Goal: Task Accomplishment & Management: Manage account settings

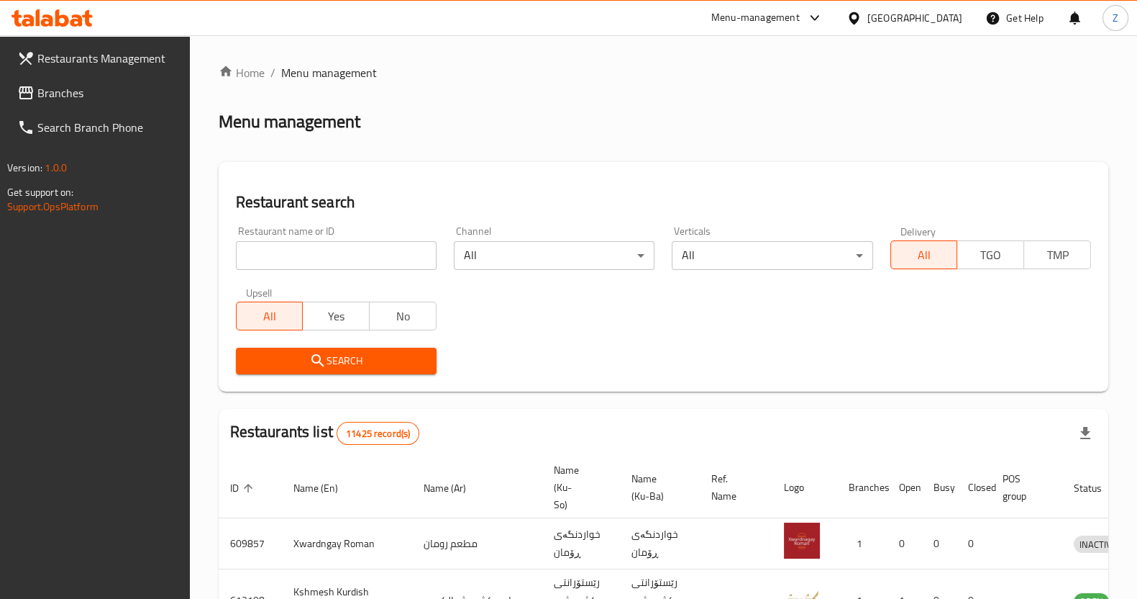
click at [337, 245] on input "search" at bounding box center [336, 255] width 201 height 29
drag, startPoint x: 337, startPoint y: 248, endPoint x: 281, endPoint y: 260, distance: 58.0
click at [281, 260] on input "search" at bounding box center [336, 255] width 201 height 29
paste input "775658"
type input "775658"
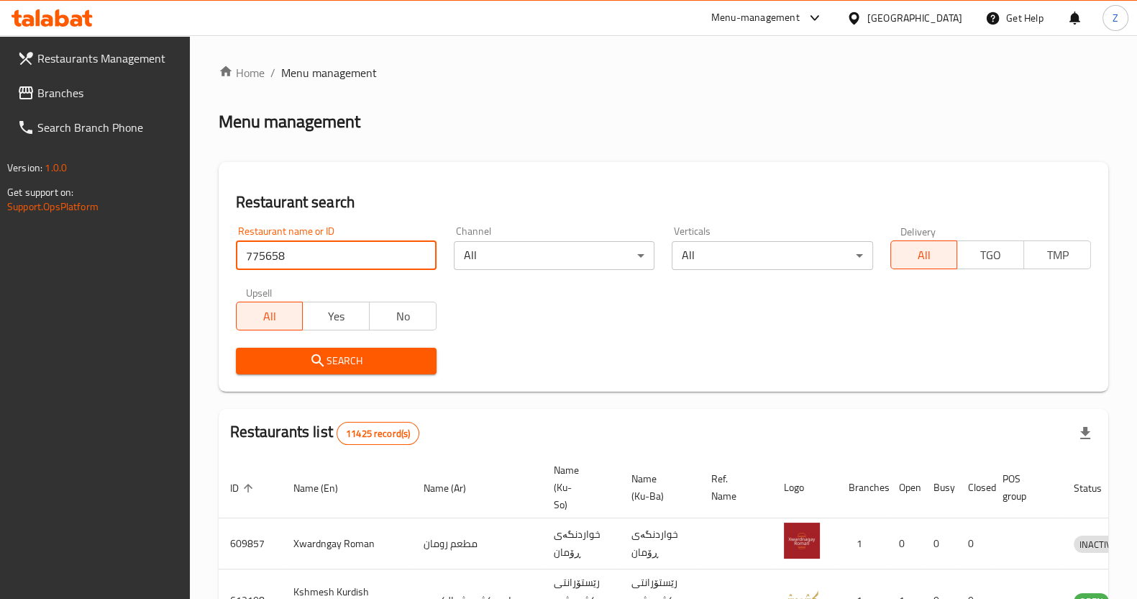
click button "Search" at bounding box center [336, 360] width 201 height 27
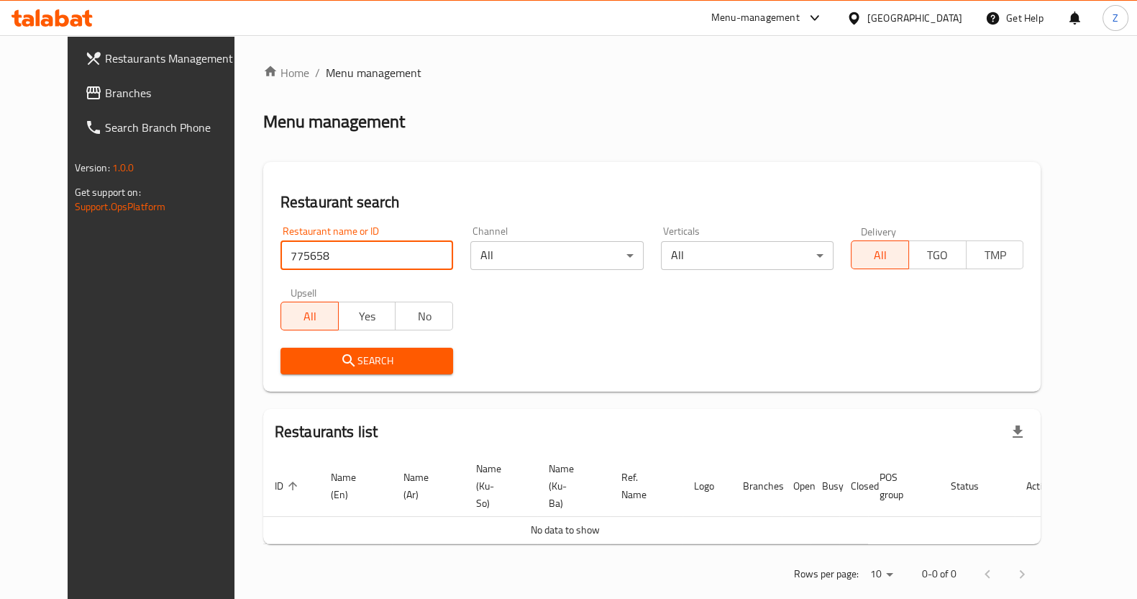
scroll to position [5, 0]
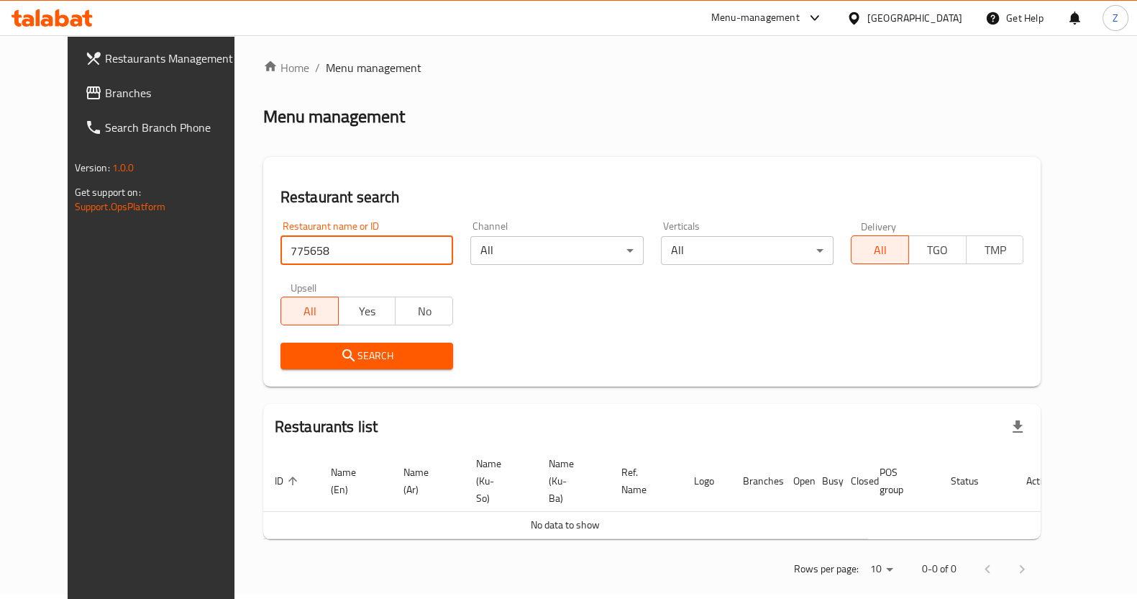
click at [105, 99] on span "Branches" at bounding box center [175, 92] width 141 height 17
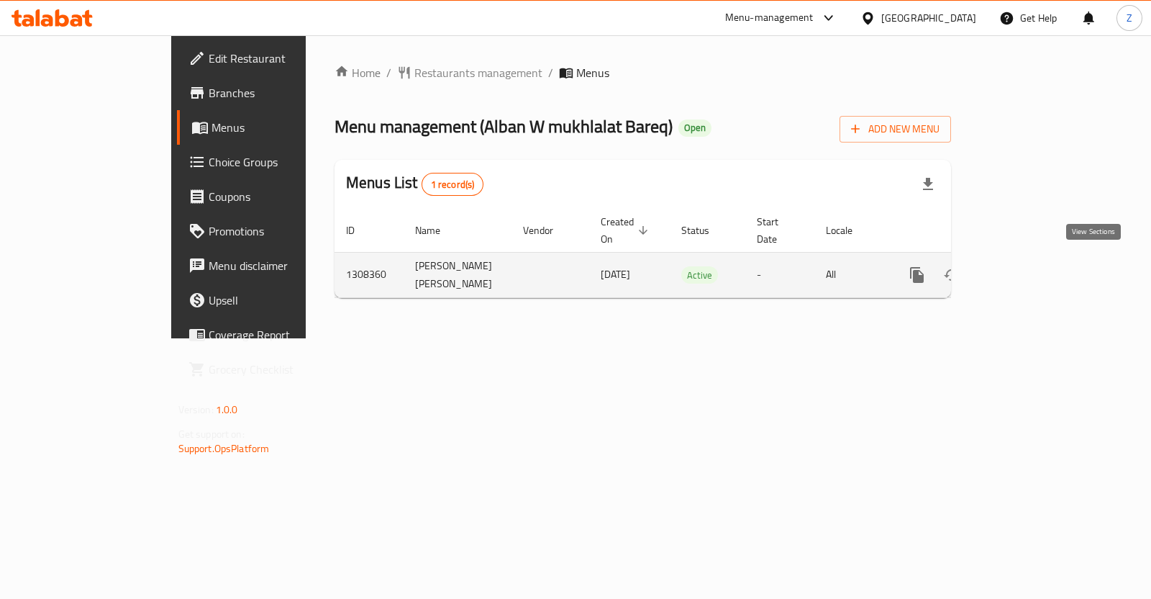
click at [1030, 272] on icon "enhanced table" at bounding box center [1020, 274] width 17 height 17
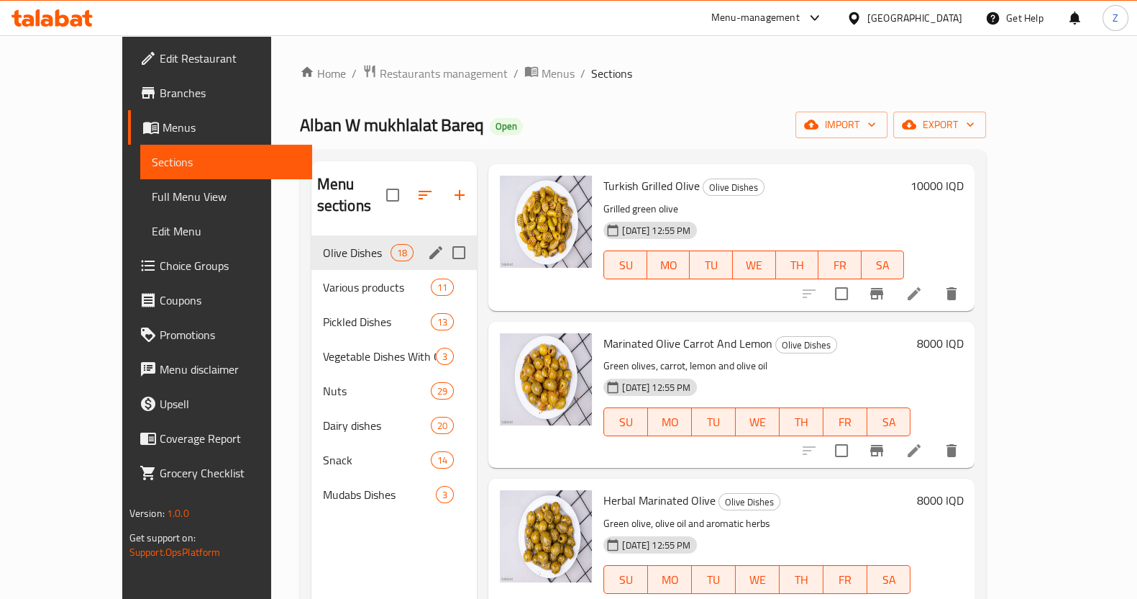
scroll to position [201, 0]
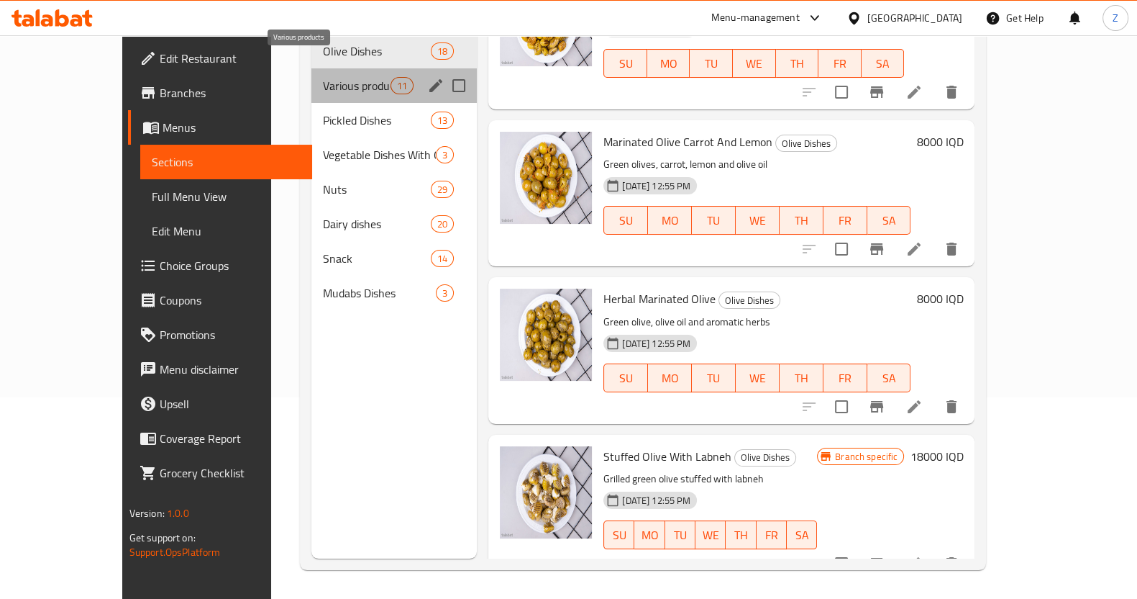
click at [323, 77] on span "Various products" at bounding box center [357, 85] width 68 height 17
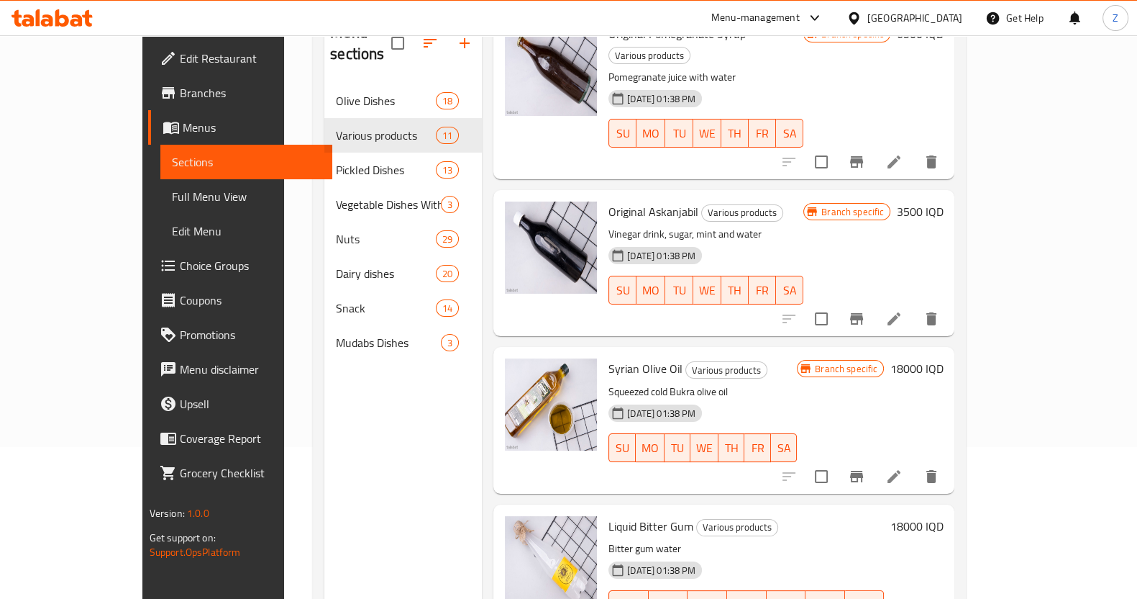
scroll to position [201, 0]
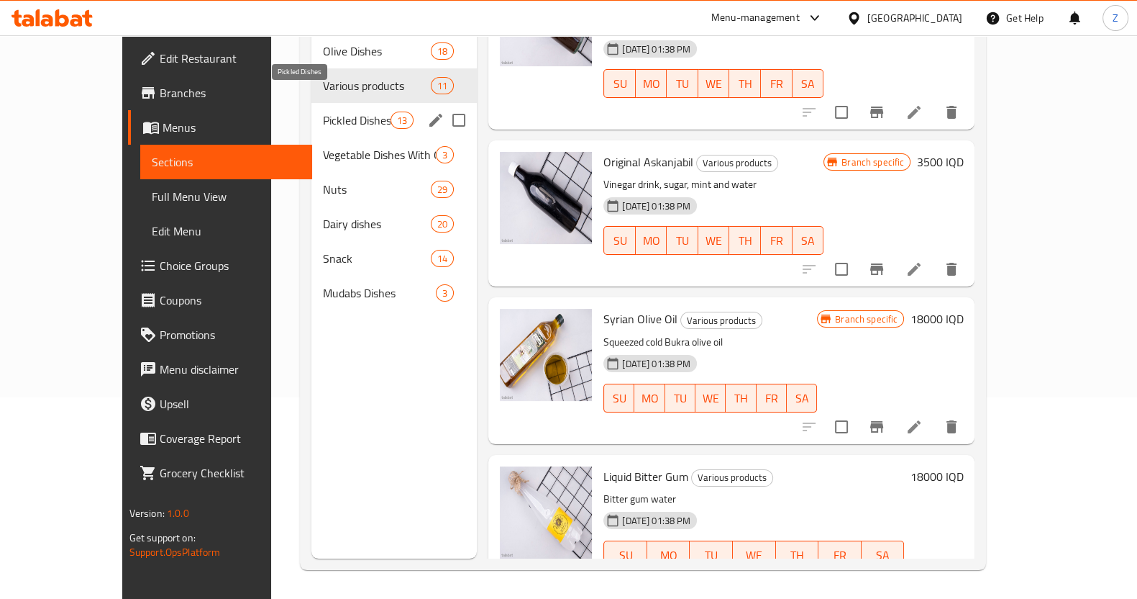
click at [323, 112] on span "Pickled Dishes" at bounding box center [357, 120] width 68 height 17
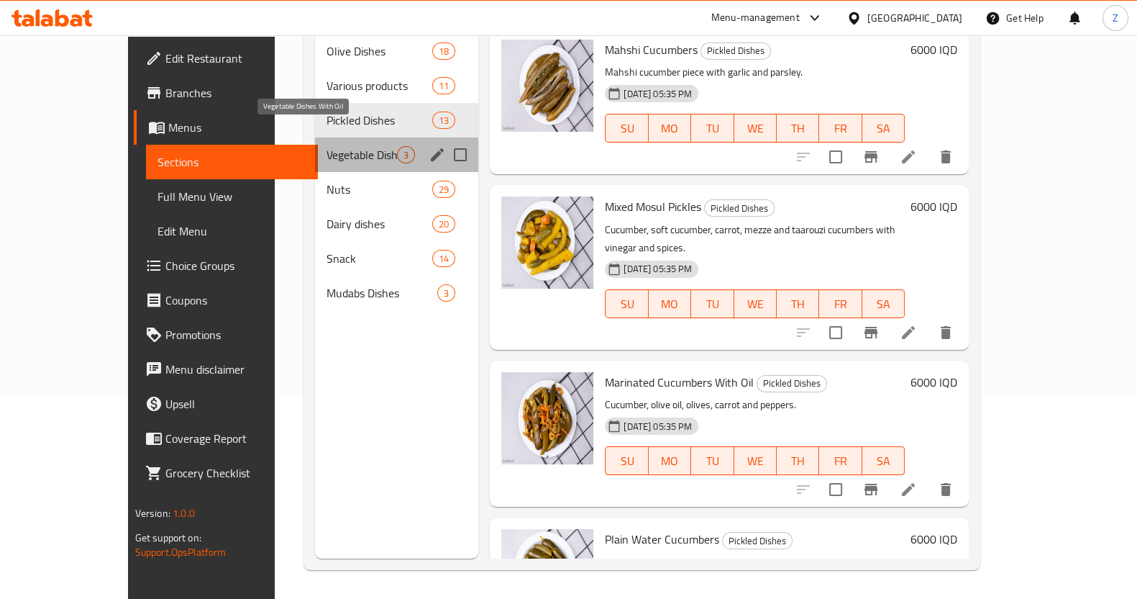
drag, startPoint x: 337, startPoint y: 128, endPoint x: 373, endPoint y: 132, distance: 36.9
click at [337, 146] on span "Vegetable Dishes With Oil" at bounding box center [362, 154] width 71 height 17
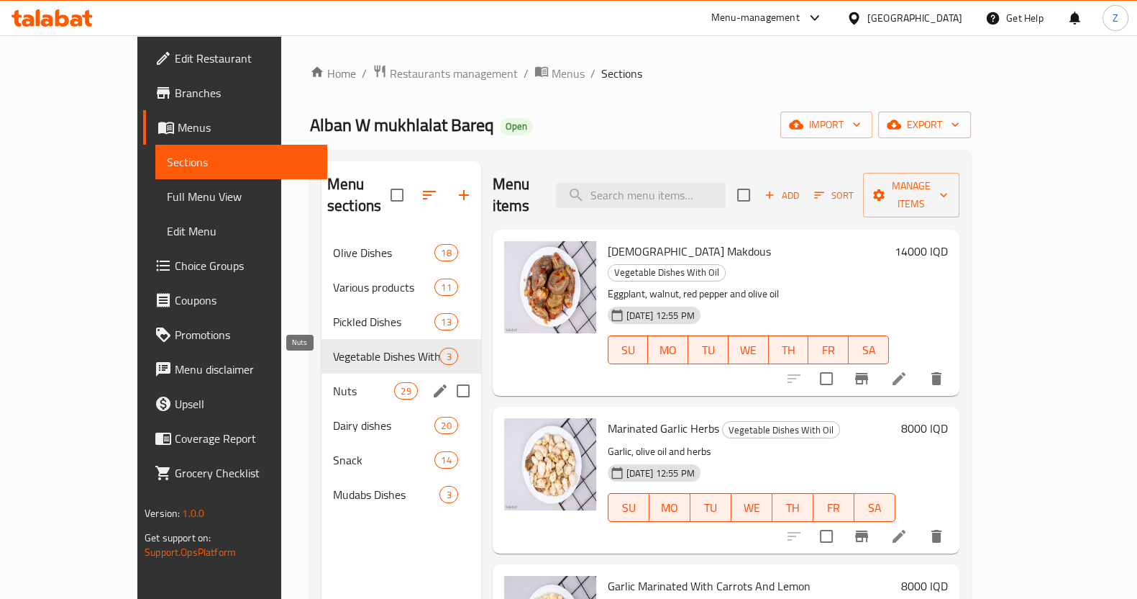
click at [333, 382] on span "Nuts" at bounding box center [363, 390] width 61 height 17
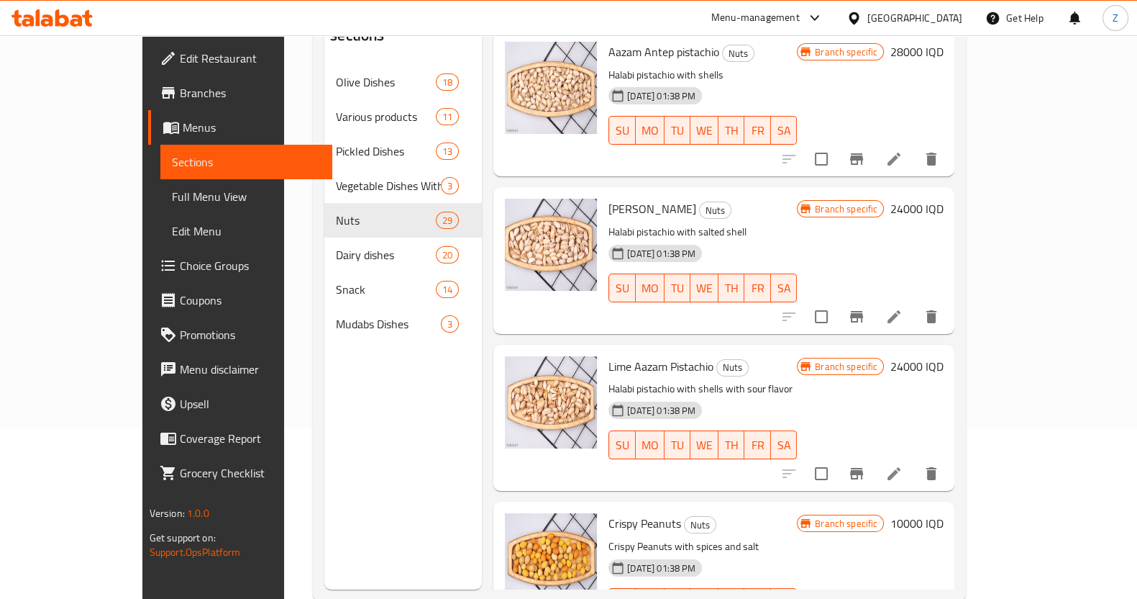
scroll to position [201, 0]
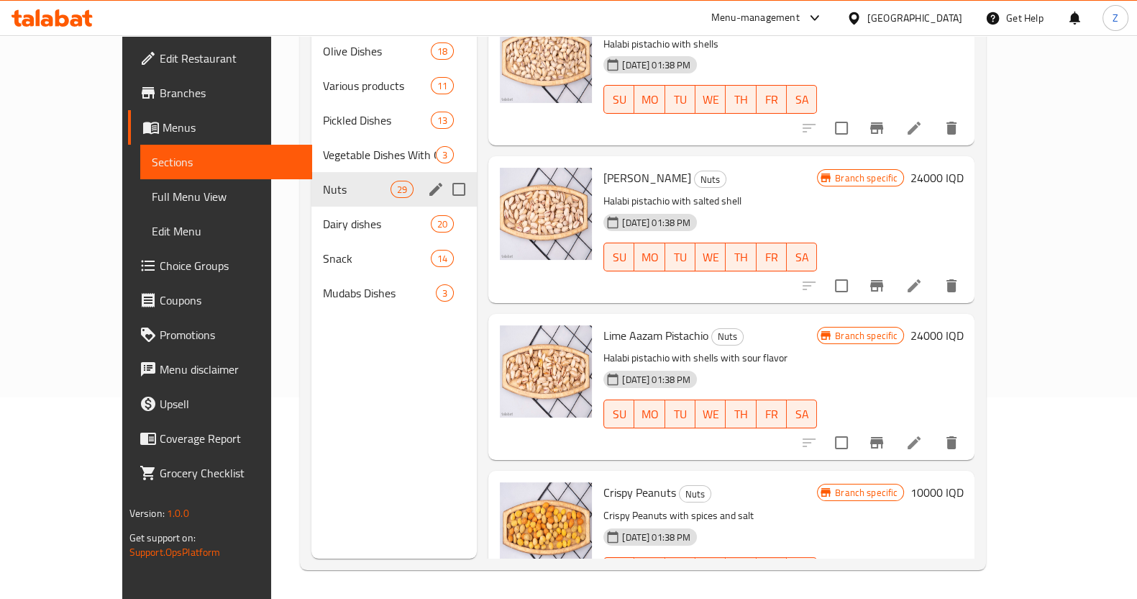
click at [323, 215] on span "Dairy dishes" at bounding box center [377, 223] width 108 height 17
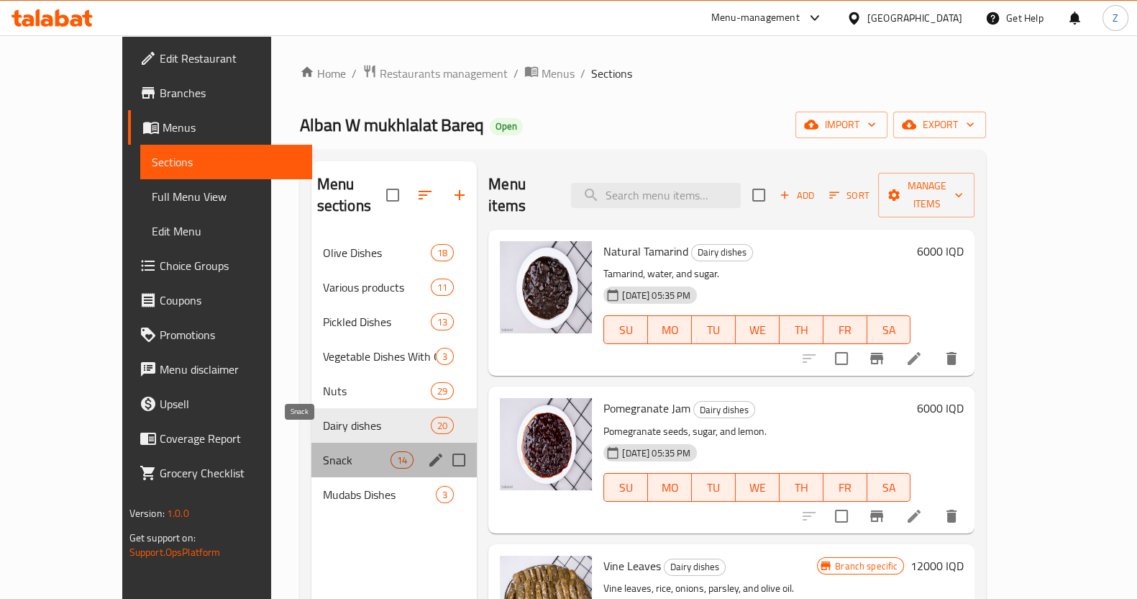
click at [323, 451] on span "Snack" at bounding box center [357, 459] width 68 height 17
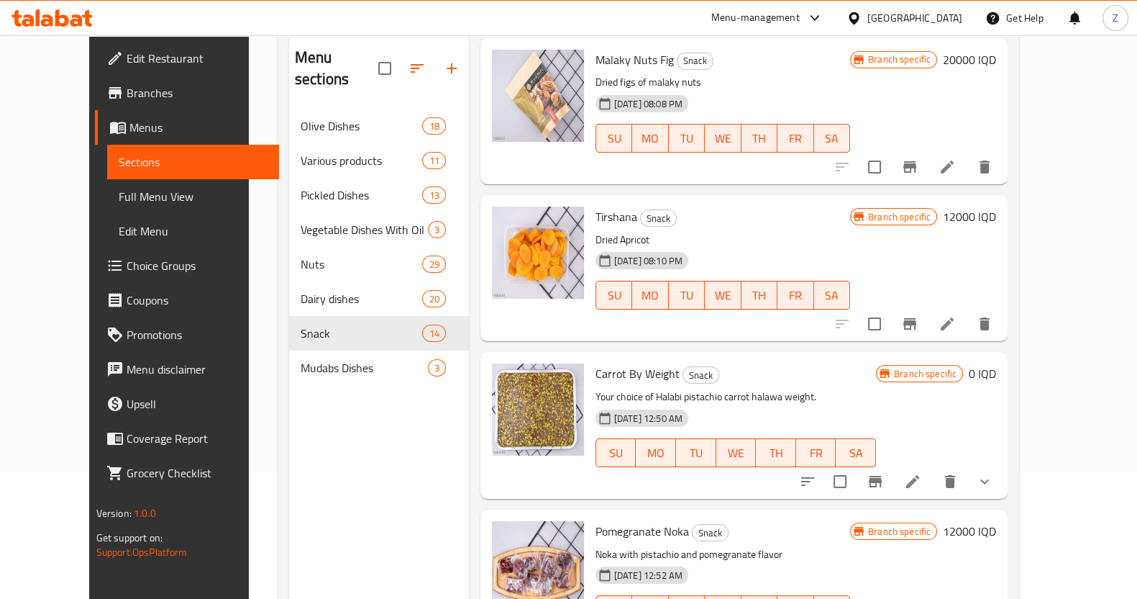
scroll to position [201, 0]
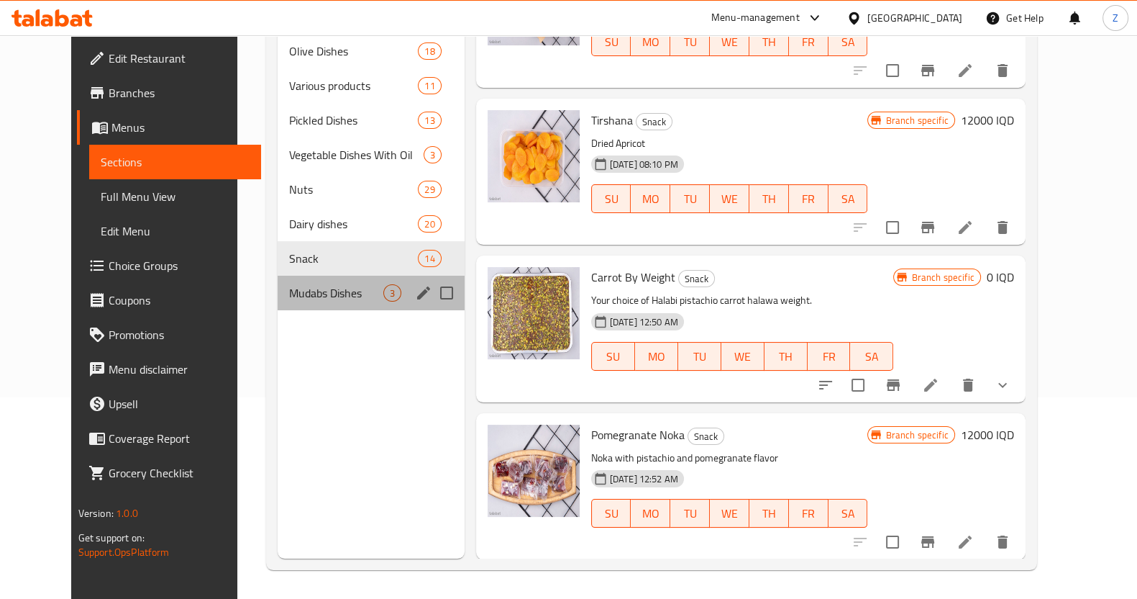
click at [289, 284] on span "Mudabs Dishes" at bounding box center [336, 292] width 94 height 17
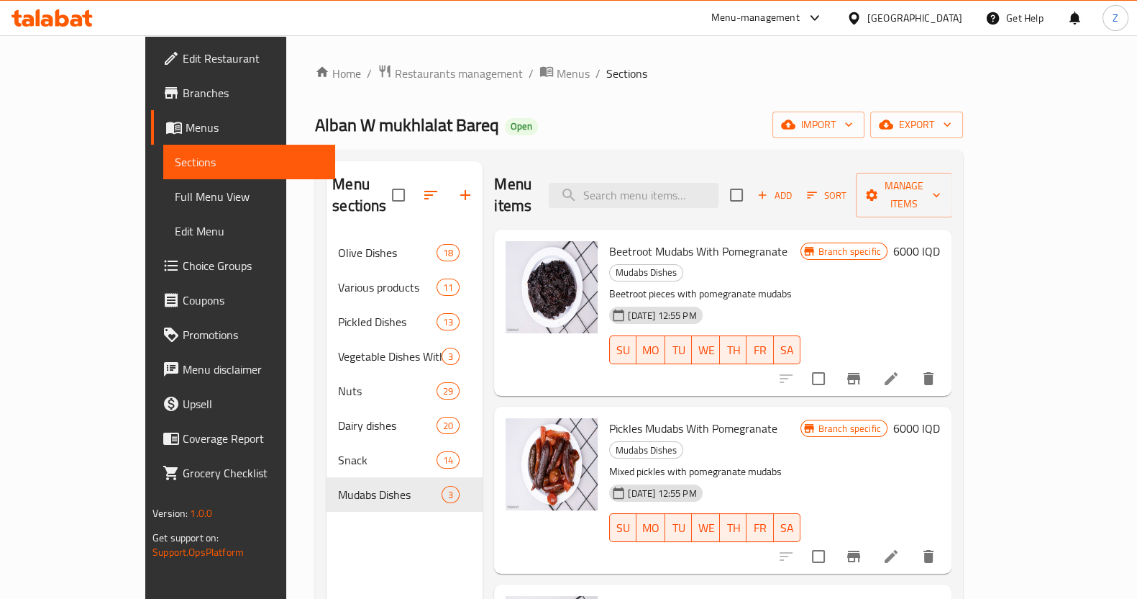
click at [992, 247] on div "Home / Restaurants management / Menus / Sections Alban W mukhlalat Bareq Open i…" at bounding box center [639, 417] width 706 height 765
click at [581, 169] on div "Menu items Add Sort Manage items" at bounding box center [723, 195] width 458 height 68
click at [898, 372] on icon at bounding box center [891, 378] width 13 height 13
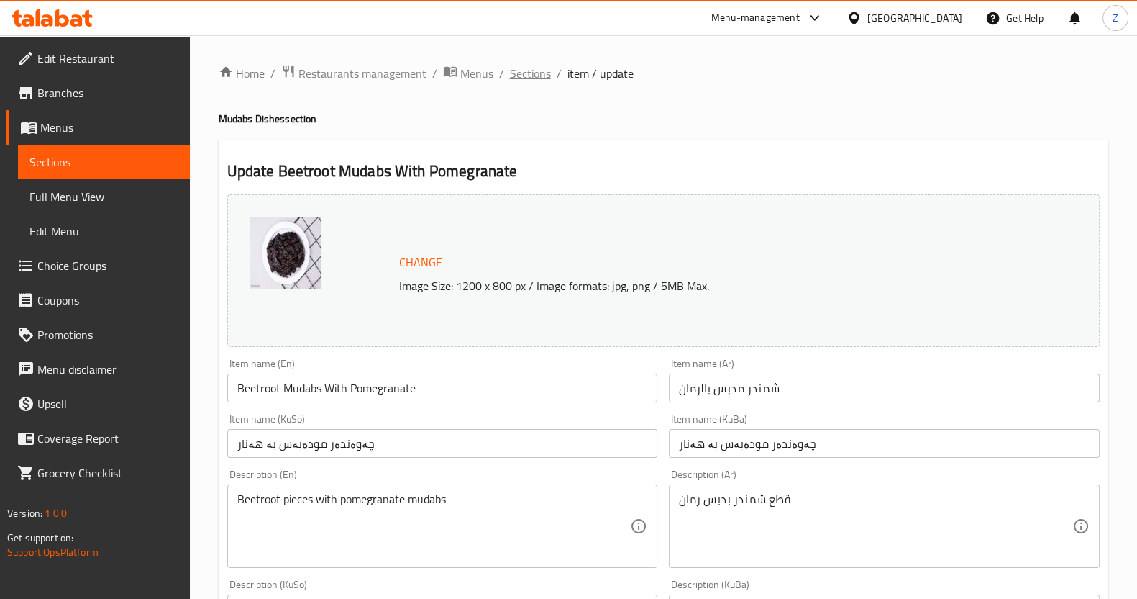
click at [534, 74] on span "Sections" at bounding box center [530, 73] width 41 height 17
